Goal: Find contact information: Find contact information

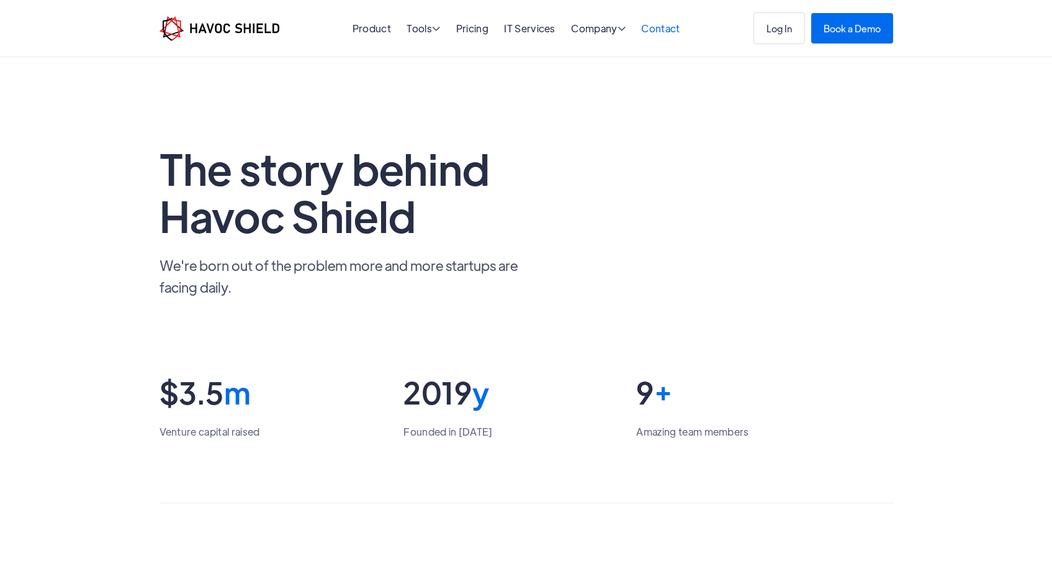
click at [672, 28] on link "Contact" at bounding box center [660, 28] width 38 height 13
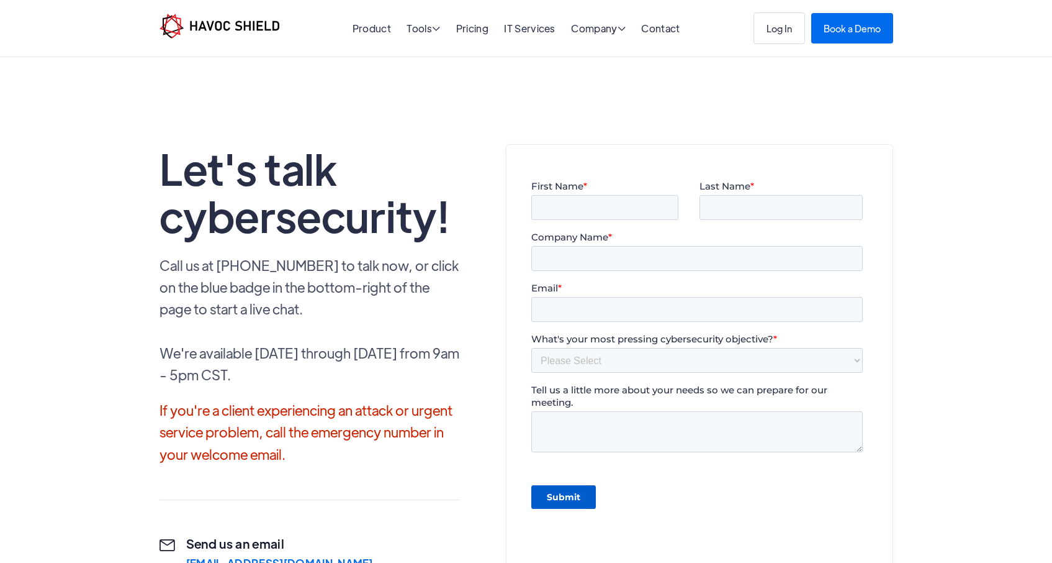
click at [240, 25] on img "home" at bounding box center [220, 26] width 120 height 25
